Goal: Information Seeking & Learning: Learn about a topic

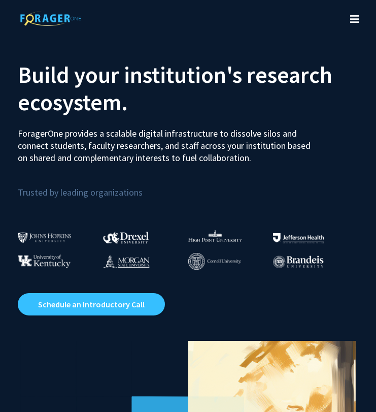
click at [35, 239] on img at bounding box center [45, 237] width 54 height 11
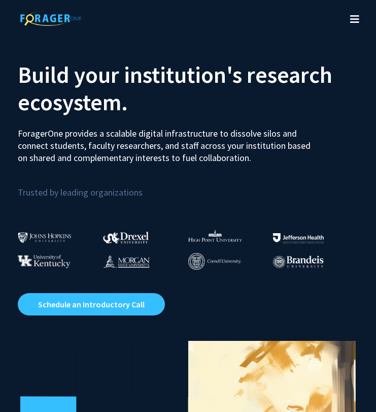
click at [353, 18] on icon "Toggle navigation" at bounding box center [354, 19] width 9 height 10
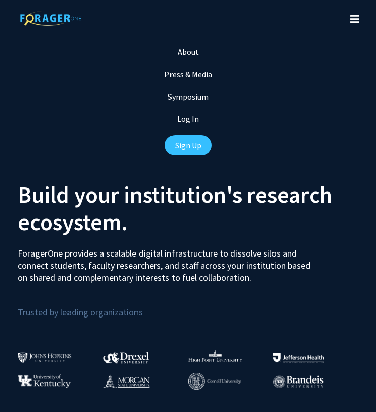
click at [189, 146] on link "Sign Up" at bounding box center [188, 145] width 47 height 20
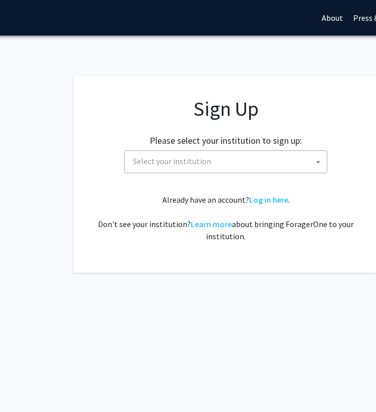
scroll to position [0, 109]
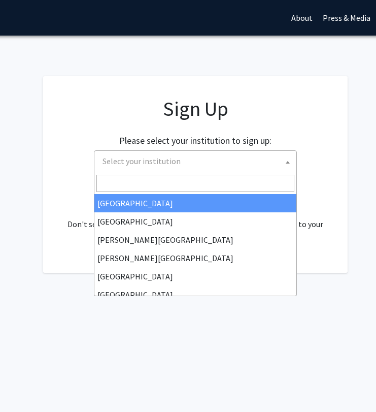
click at [201, 155] on span "Select your institution" at bounding box center [198, 161] width 198 height 21
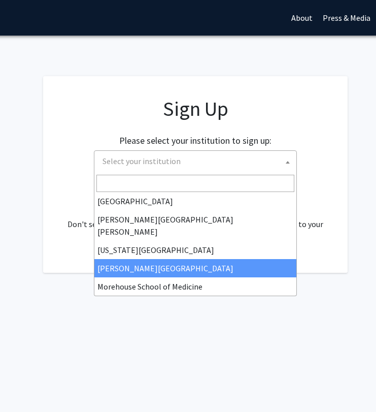
scroll to position [149, 0]
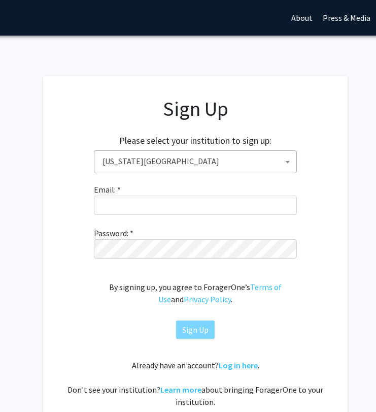
click at [177, 146] on h2 "Please select your institution to sign up:" at bounding box center [195, 140] width 152 height 11
click at [176, 151] on span "Kansas State University" at bounding box center [198, 161] width 198 height 21
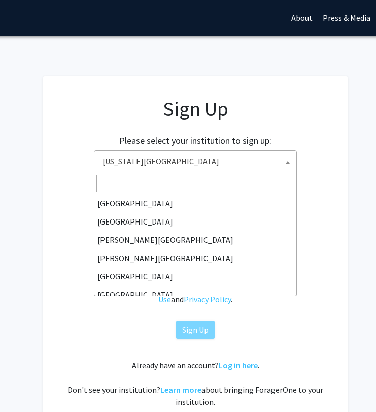
scroll to position [201, 0]
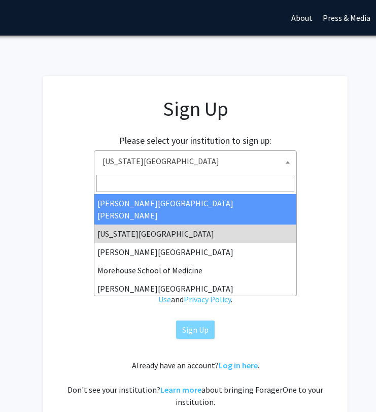
select select "1"
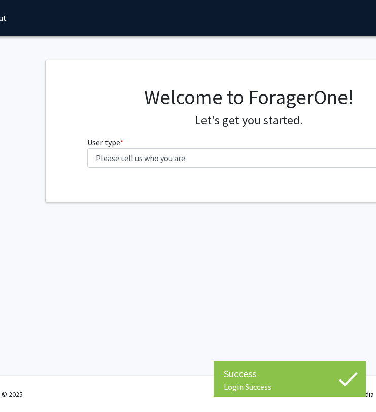
scroll to position [0, 63]
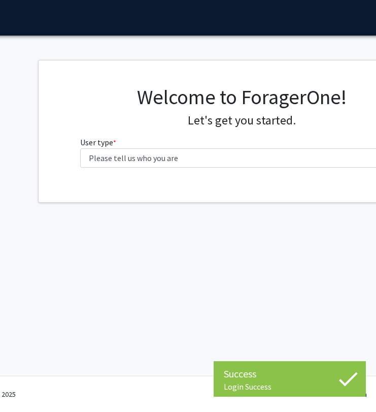
click at [172, 147] on fg-select "User type * required Please tell us who you are Undergraduate Student Master's …" at bounding box center [242, 151] width 324 height 31
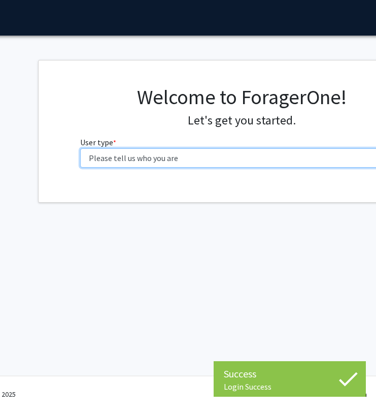
select select "1: undergrad"
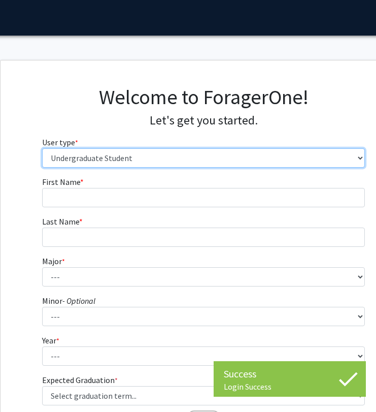
scroll to position [0, 112]
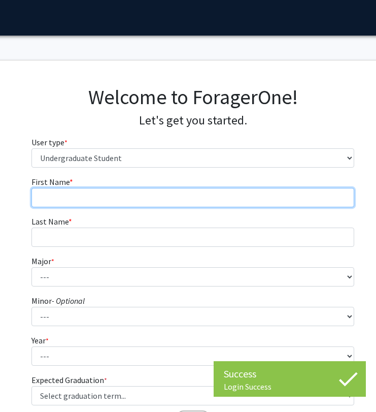
click at [117, 199] on input "First Name * required" at bounding box center [193, 197] width 324 height 19
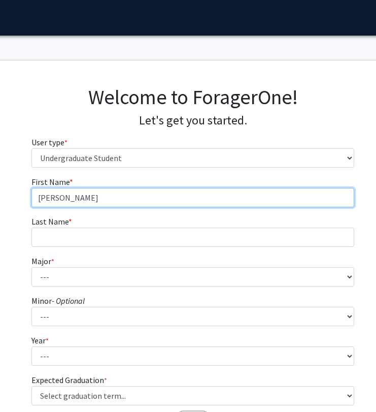
type input "[PERSON_NAME]"
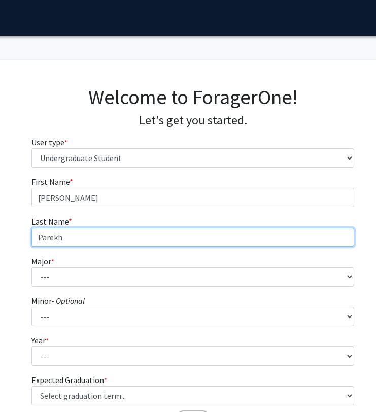
type input "Parekh"
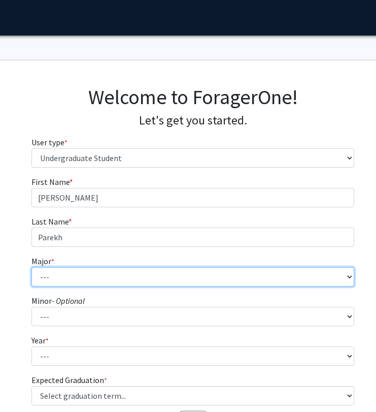
select select "51: 63"
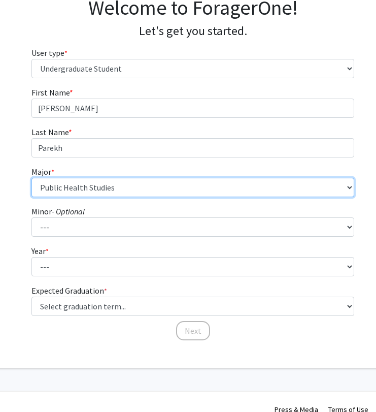
scroll to position [102, 112]
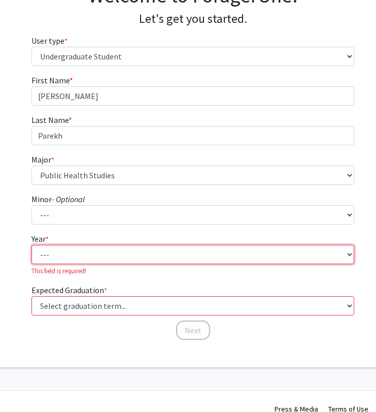
select select "1: first-year"
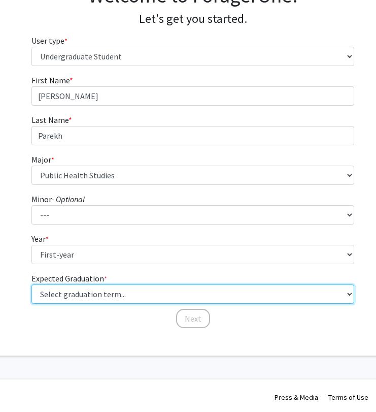
select select "17: spring_2029"
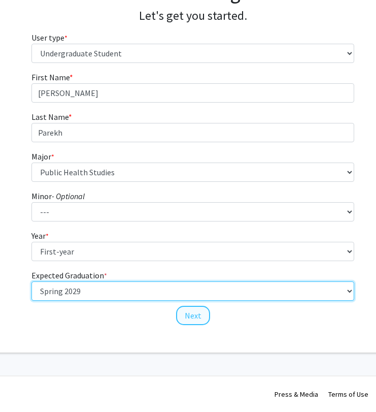
scroll to position [104, 112]
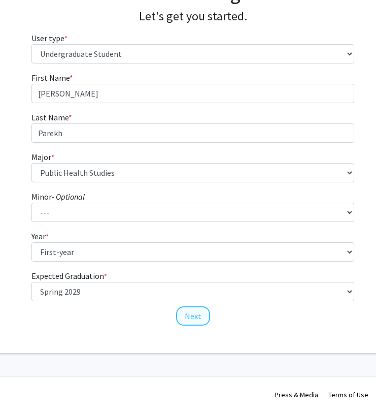
click at [191, 320] on button "Next" at bounding box center [193, 315] width 34 height 19
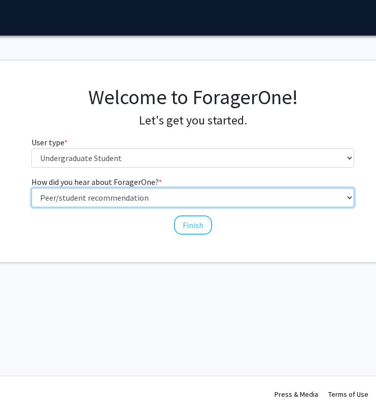
select select "2: faculty_recommendation"
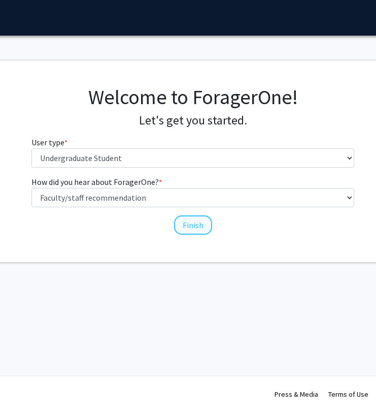
click at [186, 224] on button "Finish" at bounding box center [193, 224] width 38 height 19
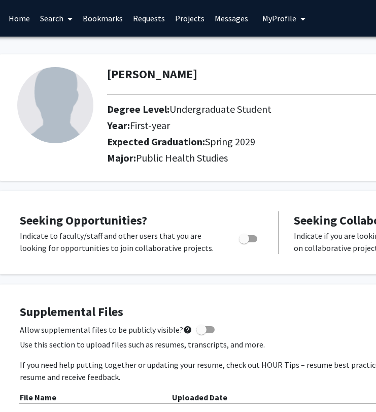
scroll to position [0, 23]
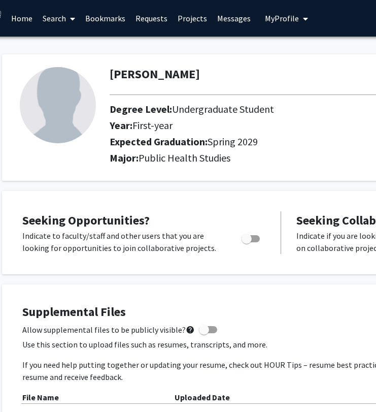
click at [52, 24] on link "Search" at bounding box center [59, 19] width 43 height 36
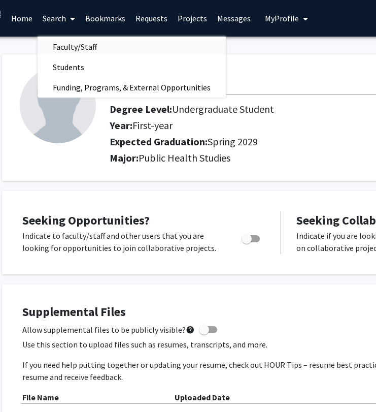
click at [61, 48] on span "Faculty/Staff" at bounding box center [75, 47] width 75 height 20
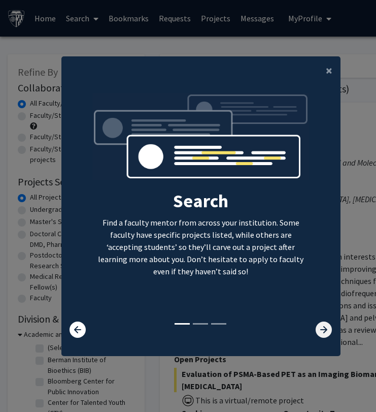
click at [330, 329] on icon at bounding box center [324, 329] width 16 height 16
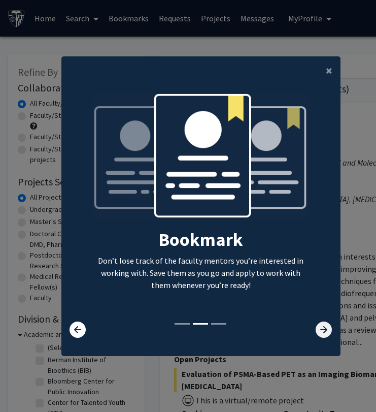
click at [329, 331] on icon at bounding box center [324, 329] width 16 height 16
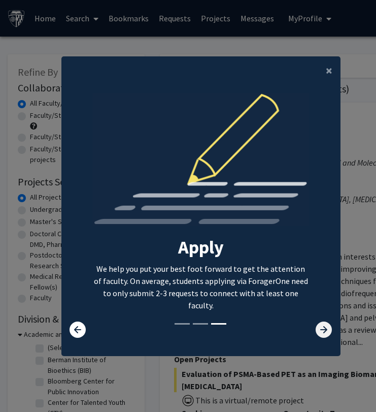
click at [329, 331] on icon at bounding box center [324, 329] width 16 height 16
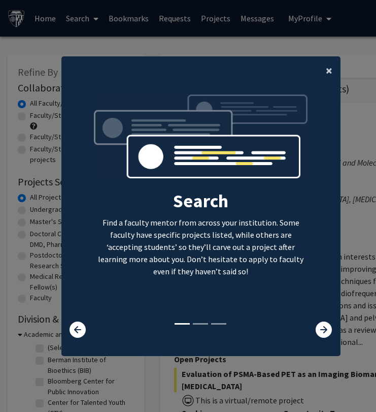
click at [329, 62] on span "×" at bounding box center [329, 70] width 7 height 16
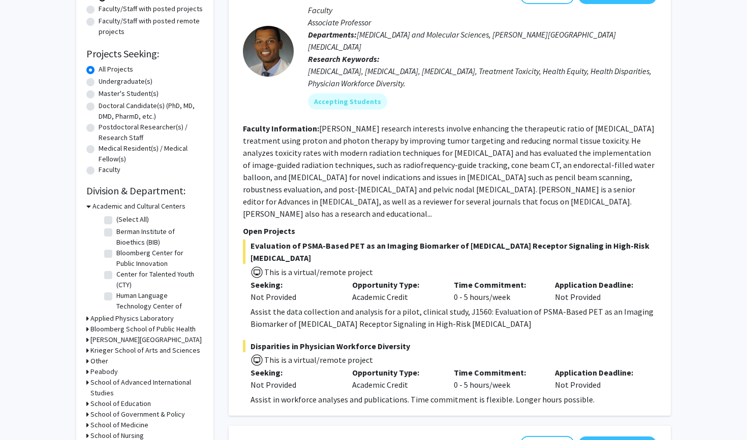
scroll to position [120, 0]
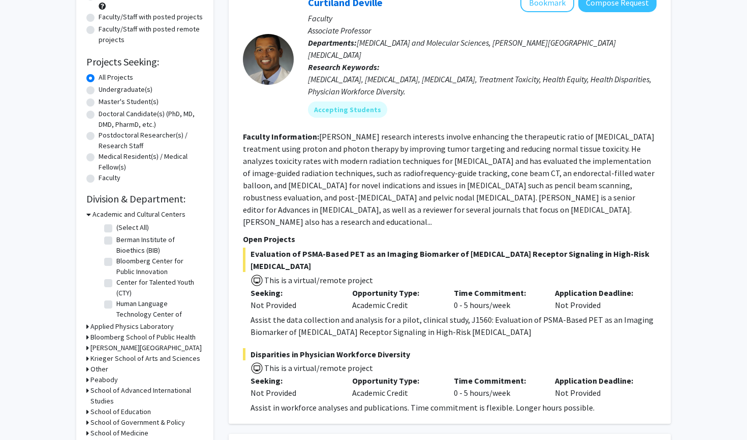
click at [99, 92] on label "Undergraduate(s)" at bounding box center [126, 89] width 54 height 11
click at [99, 91] on input "Undergraduate(s)" at bounding box center [102, 87] width 7 height 7
radio input "true"
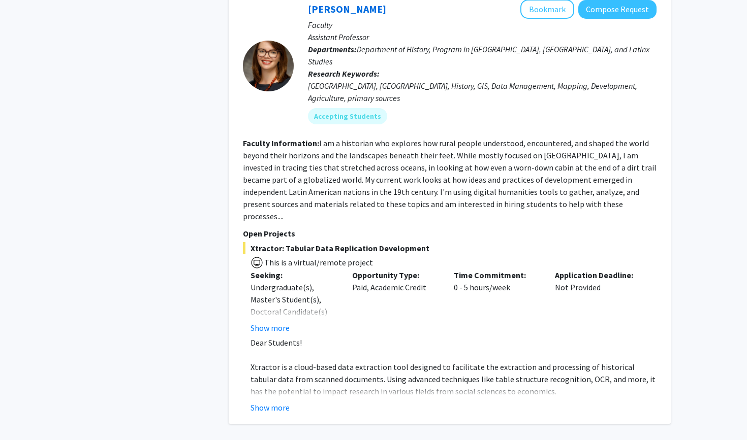
scroll to position [4483, 0]
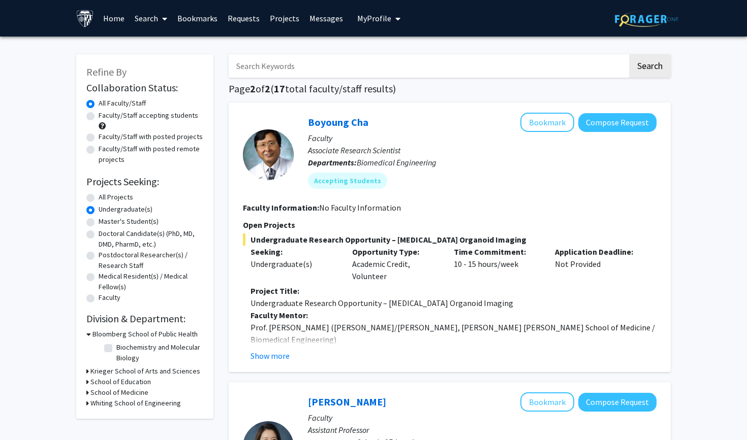
click at [107, 197] on label "All Projects" at bounding box center [116, 197] width 35 height 11
click at [105, 197] on input "All Projects" at bounding box center [102, 195] width 7 height 7
radio input "true"
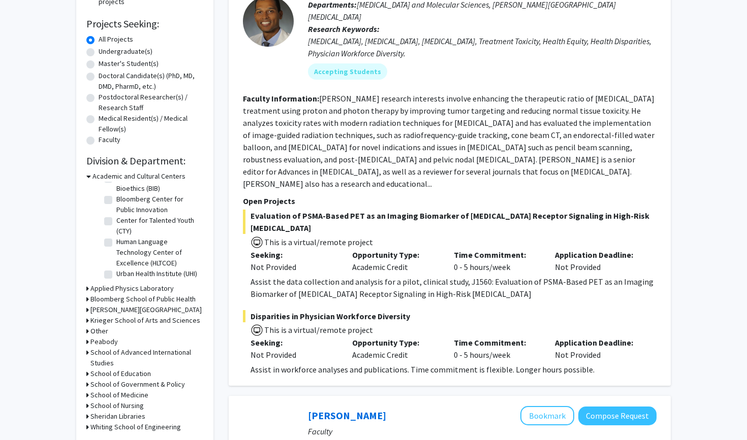
scroll to position [165, 0]
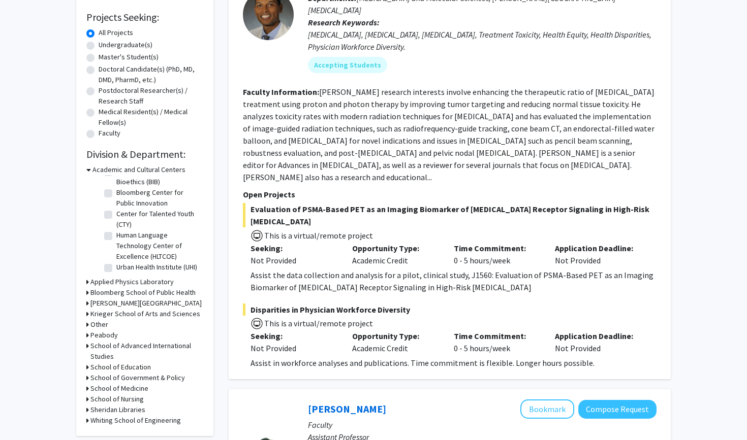
click at [153, 297] on h3 "Bloomberg School of Public Health" at bounding box center [142, 292] width 105 height 11
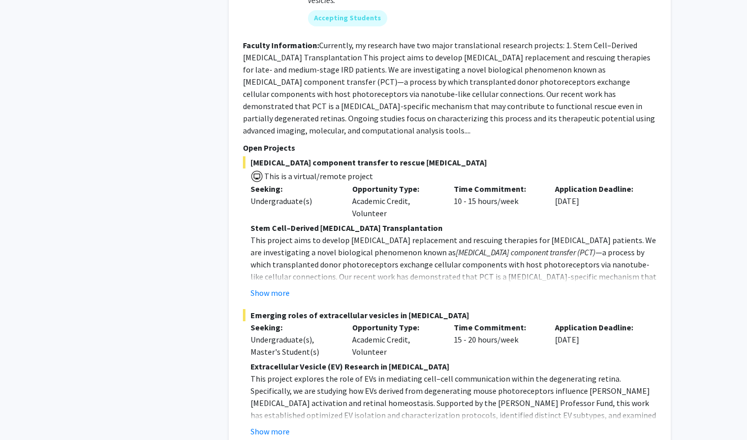
scroll to position [5047, 0]
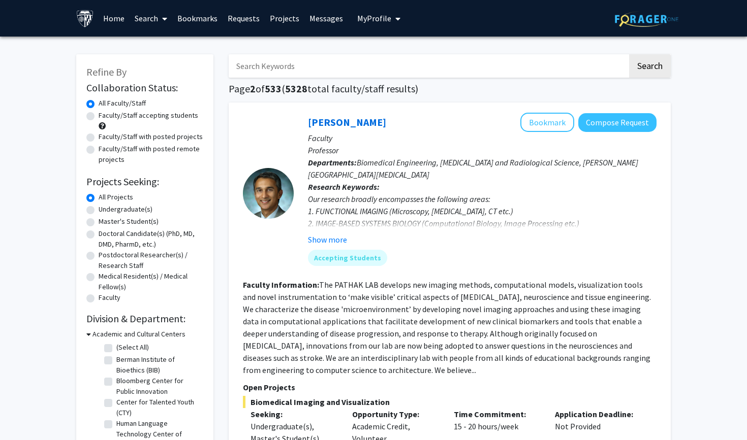
click at [125, 117] on label "Faculty/Staff accepting students" at bounding box center [149, 115] width 100 height 11
click at [105, 117] on input "Faculty/Staff accepting students" at bounding box center [102, 113] width 7 height 7
radio input "true"
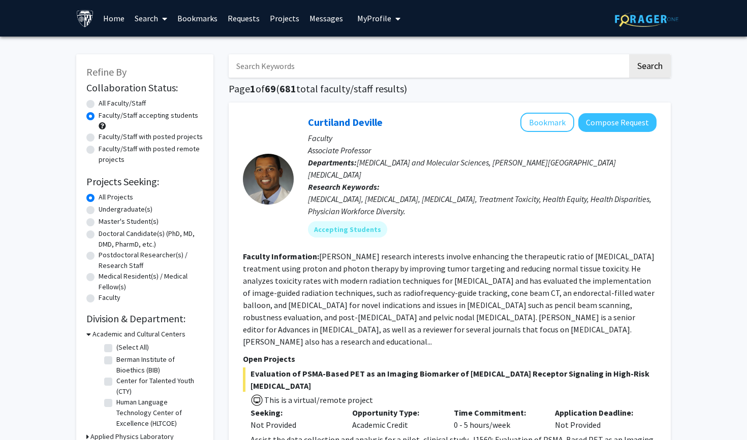
click at [338, 64] on input "Search Keywords" at bounding box center [428, 65] width 399 height 23
type input "public health"
click at [376, 68] on button "Search" at bounding box center [650, 65] width 42 height 23
radio input "true"
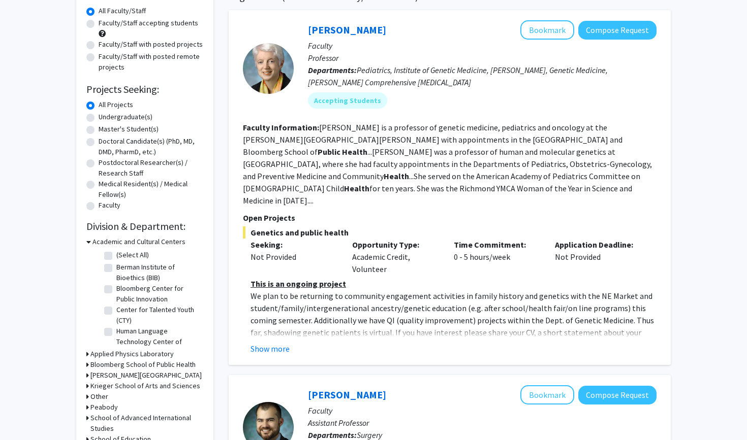
scroll to position [93, 0]
click at [274, 342] on button "Show more" at bounding box center [269, 348] width 39 height 12
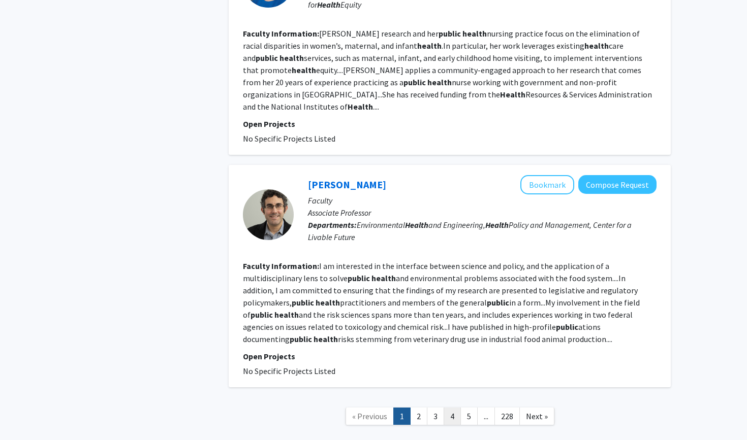
scroll to position [2280, 0]
click at [376, 408] on link "2" at bounding box center [418, 417] width 17 height 18
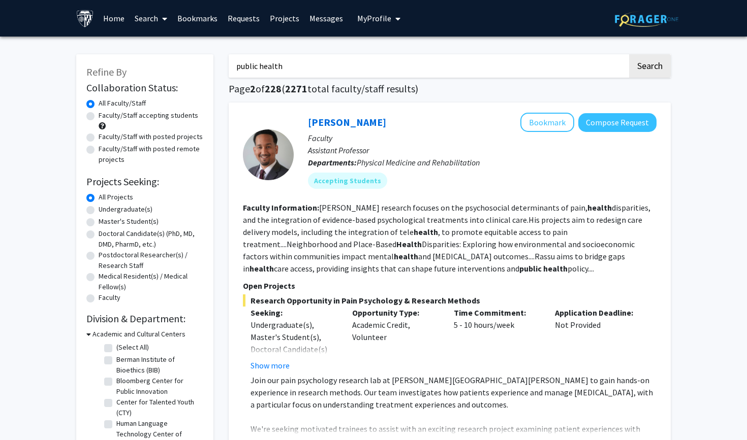
click at [131, 136] on label "Faculty/Staff with posted projects" at bounding box center [151, 137] width 104 height 11
click at [105, 136] on input "Faculty/Staff with posted projects" at bounding box center [102, 135] width 7 height 7
radio input "true"
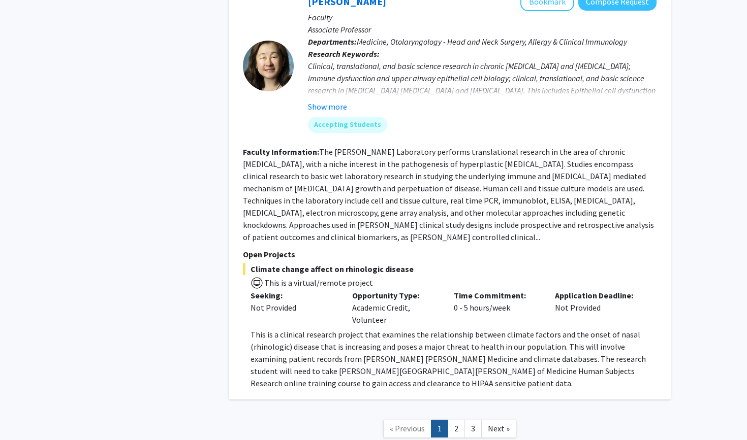
scroll to position [3708, 0]
click at [376, 411] on link "2" at bounding box center [455, 430] width 17 height 18
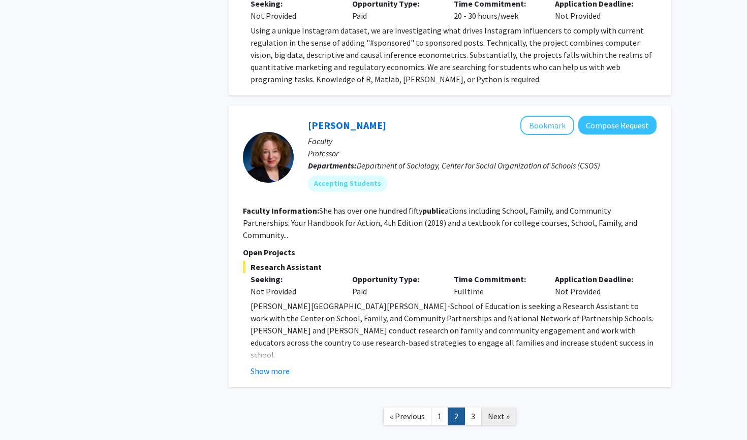
scroll to position [3341, 0]
click at [376, 408] on link "3" at bounding box center [472, 417] width 17 height 18
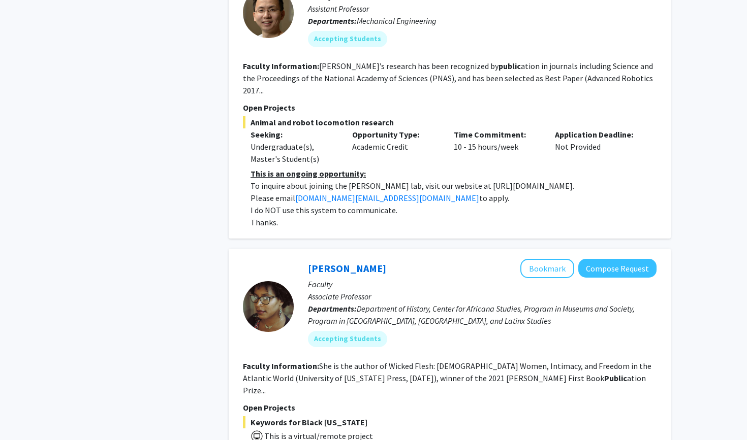
scroll to position [1099, 0]
